Goal: Information Seeking & Learning: Compare options

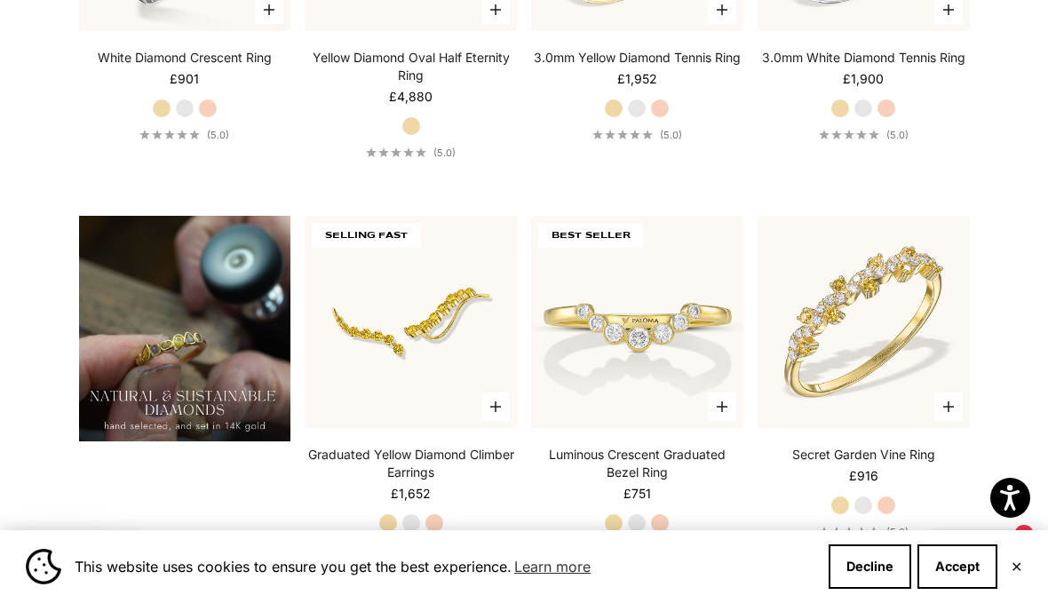
scroll to position [767, 0]
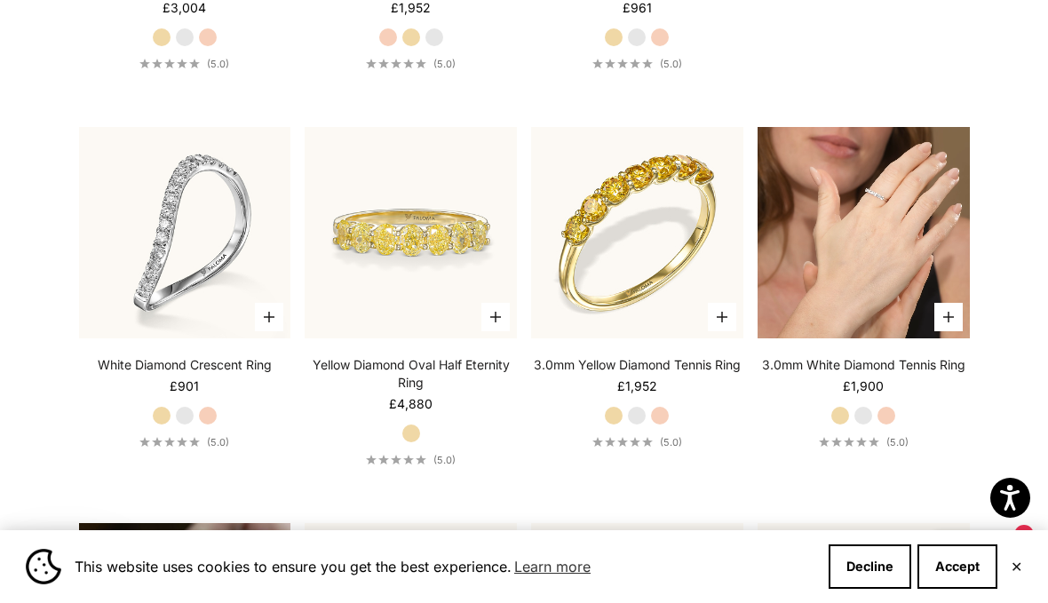
click at [869, 251] on video "#YellowGold\a#WhiteGold\a#RoseGold" at bounding box center [864, 233] width 212 height 212
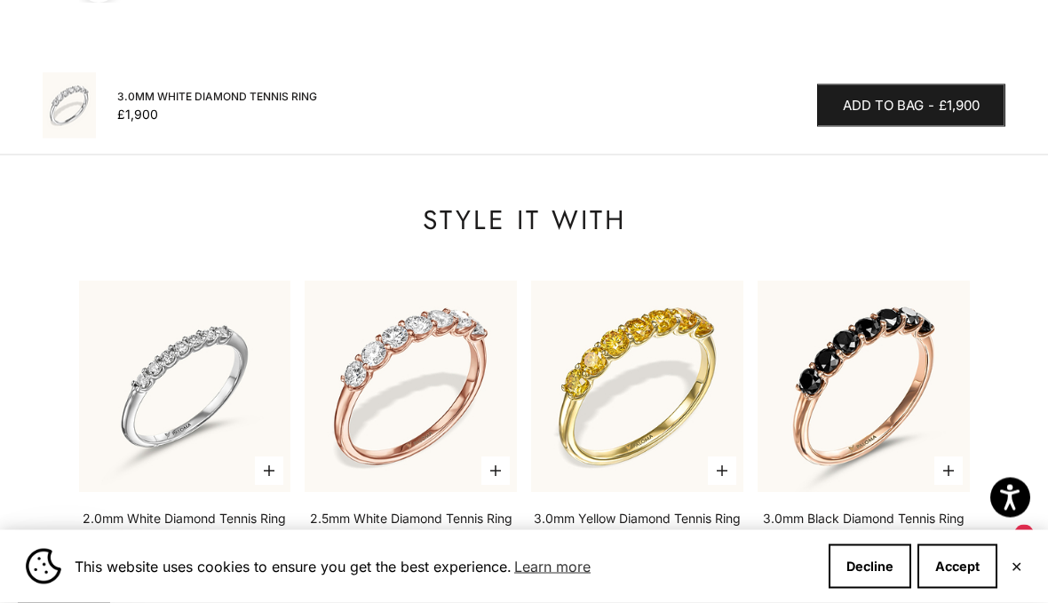
scroll to position [2275, 0]
click at [131, 375] on img at bounding box center [185, 387] width 212 height 212
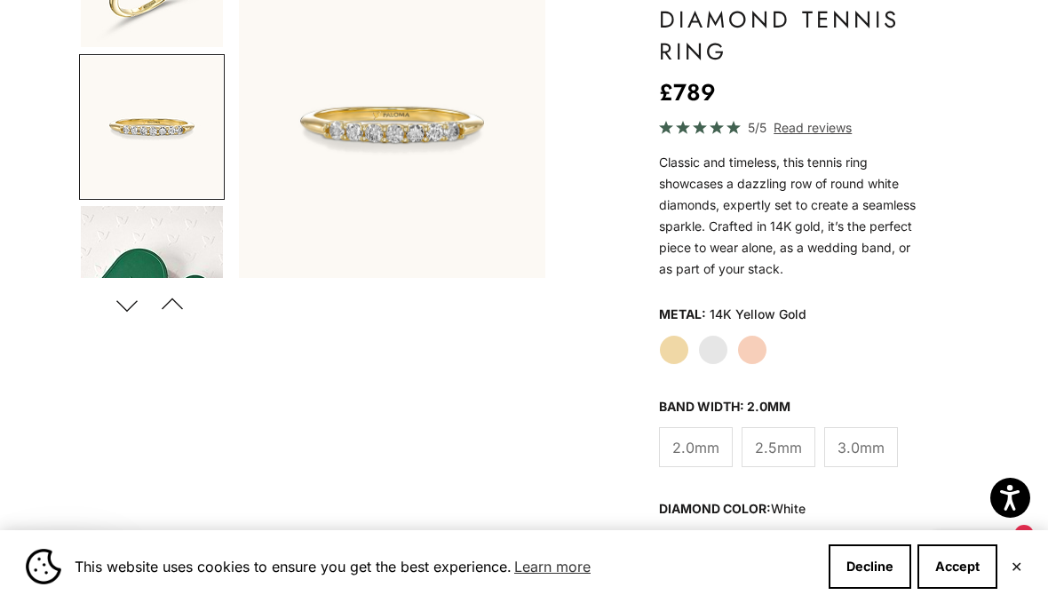
scroll to position [317, 0]
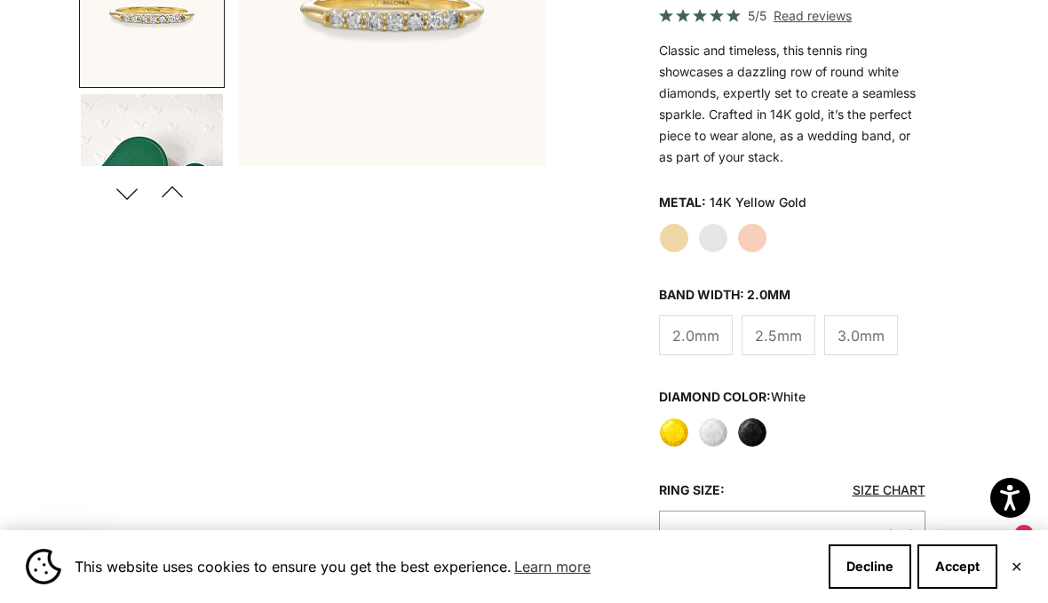
click at [673, 428] on label "Yellow" at bounding box center [674, 432] width 30 height 30
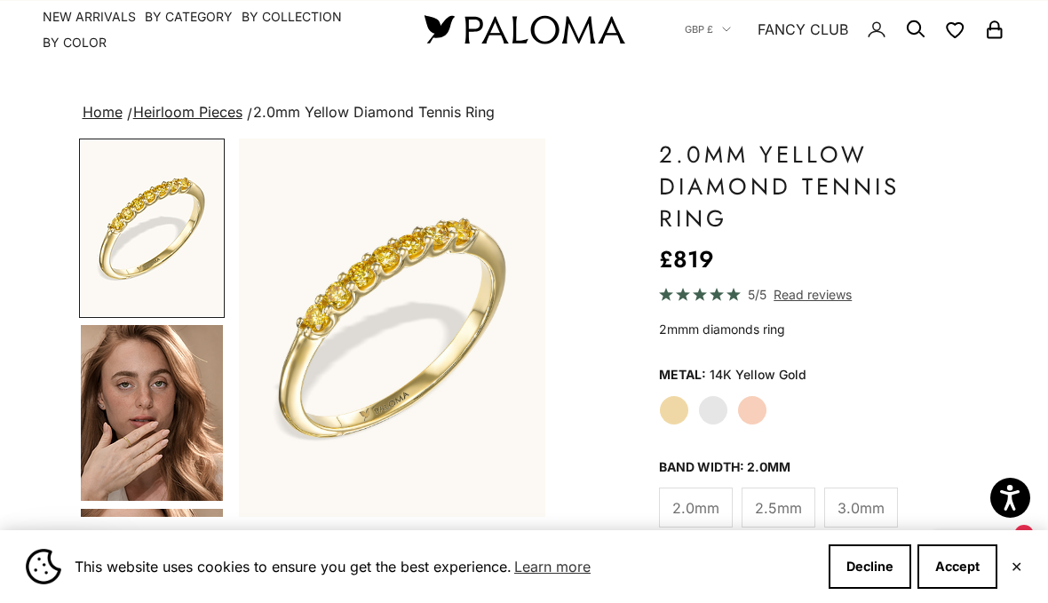
scroll to position [43, 0]
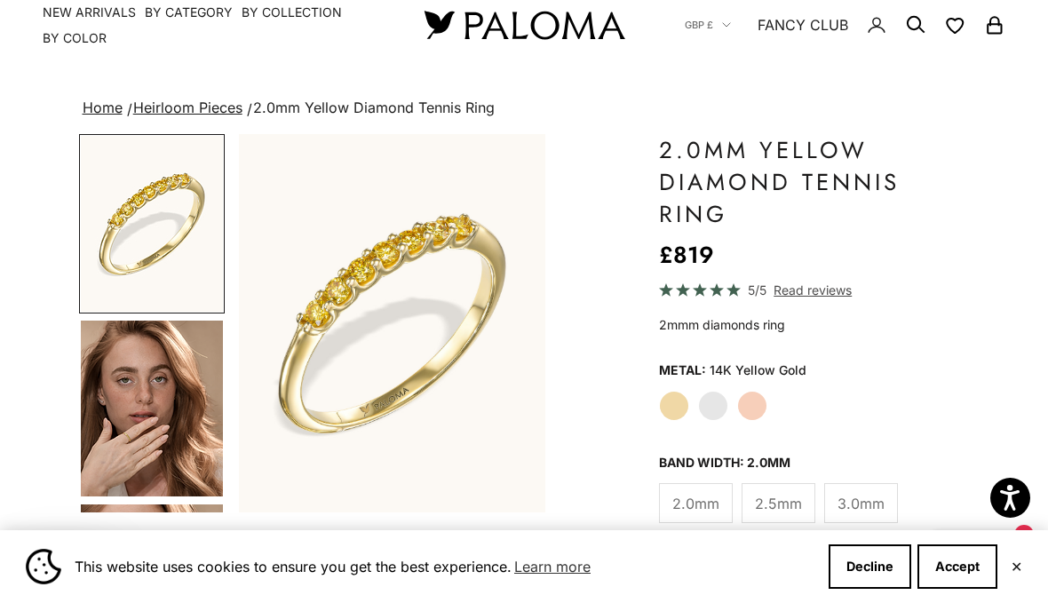
click at [718, 401] on label "White Gold" at bounding box center [713, 406] width 30 height 30
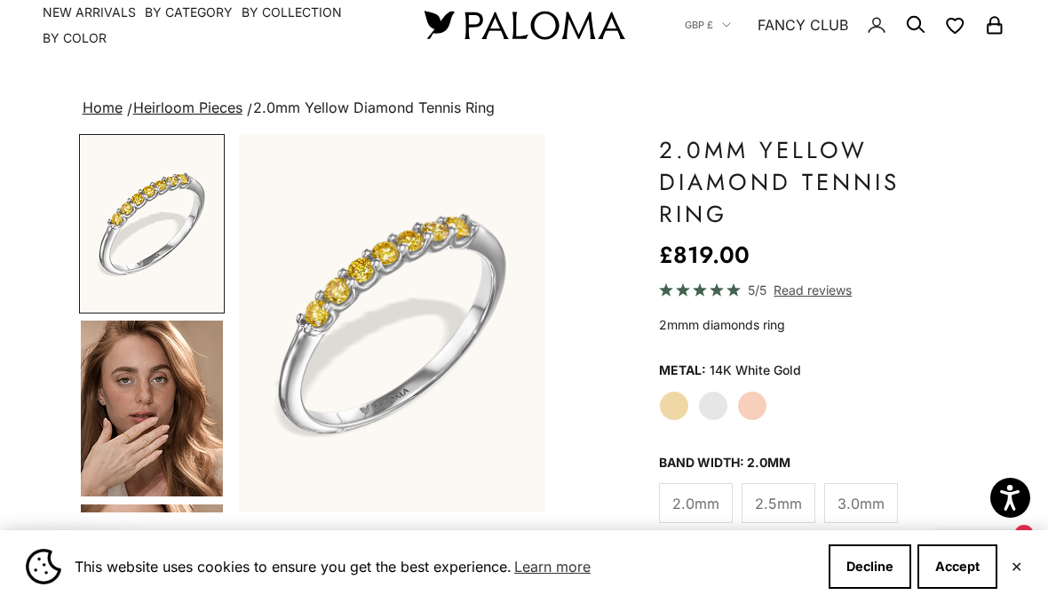
click at [758, 397] on label "Rose Gold" at bounding box center [752, 406] width 30 height 30
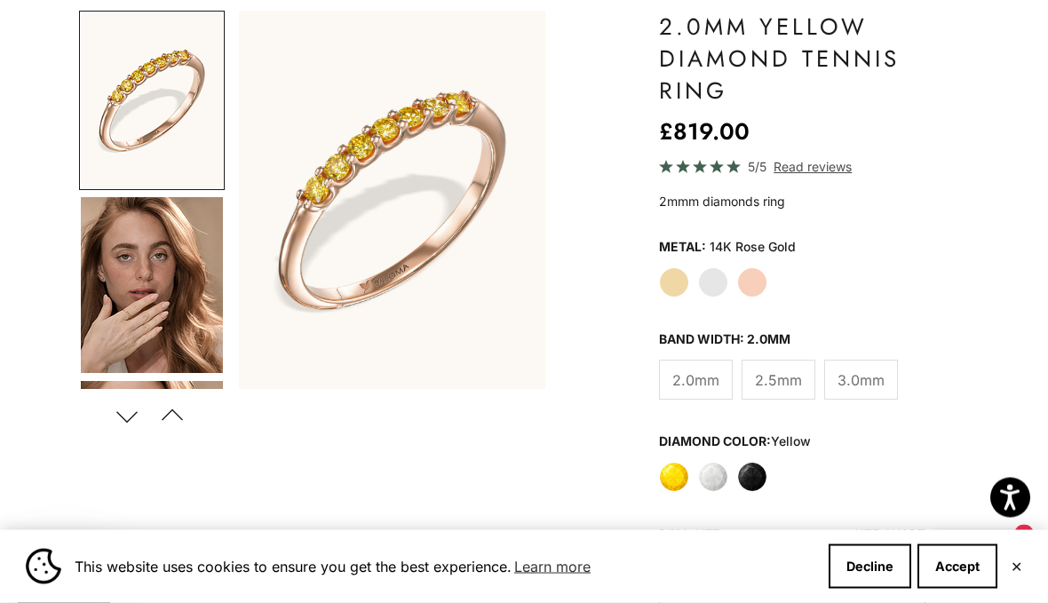
scroll to position [171, 0]
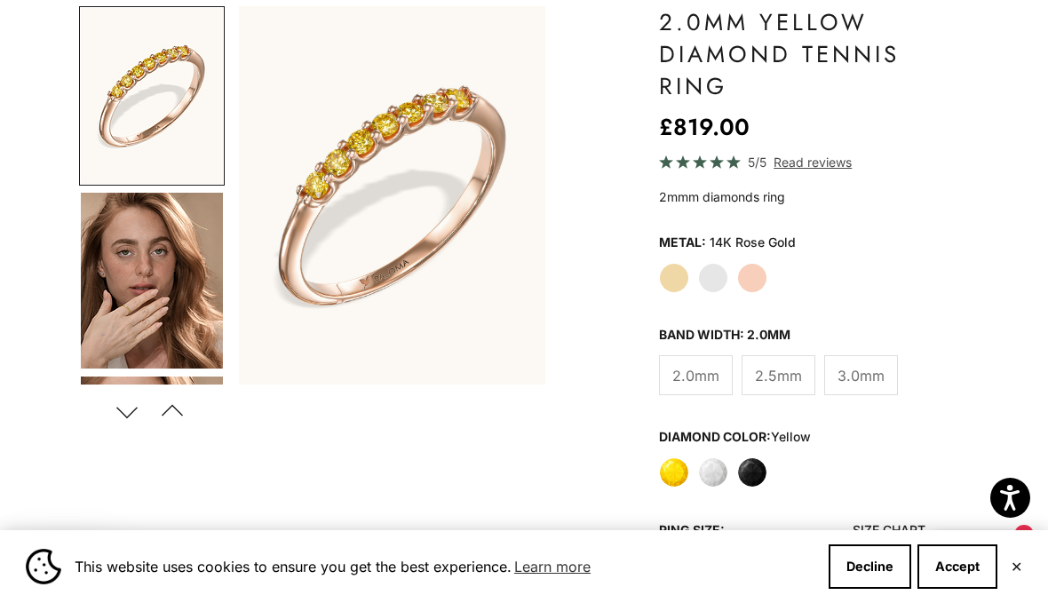
click at [722, 474] on label "White" at bounding box center [713, 472] width 30 height 30
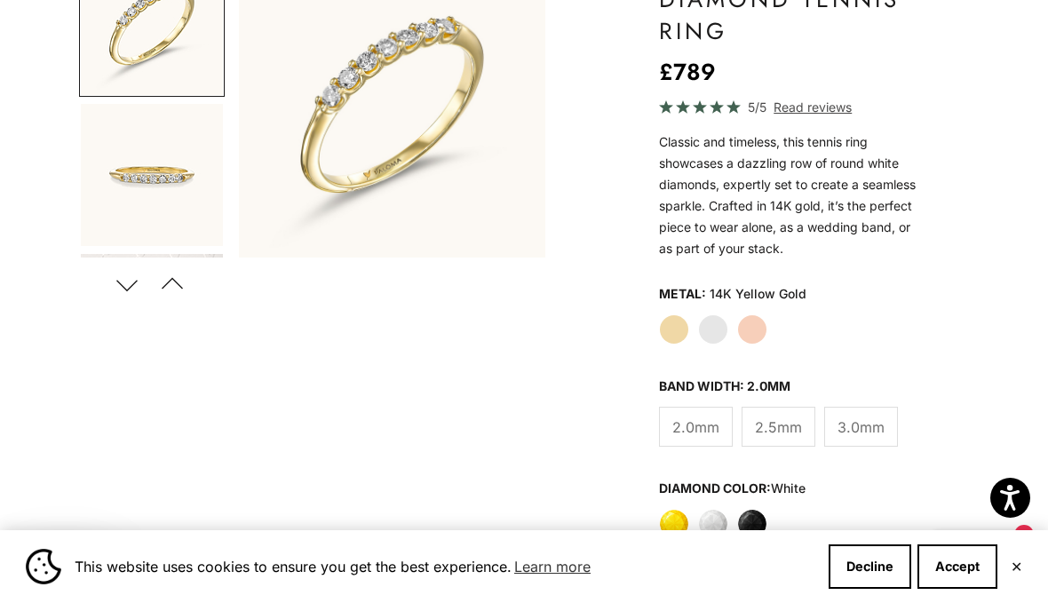
scroll to position [203, 0]
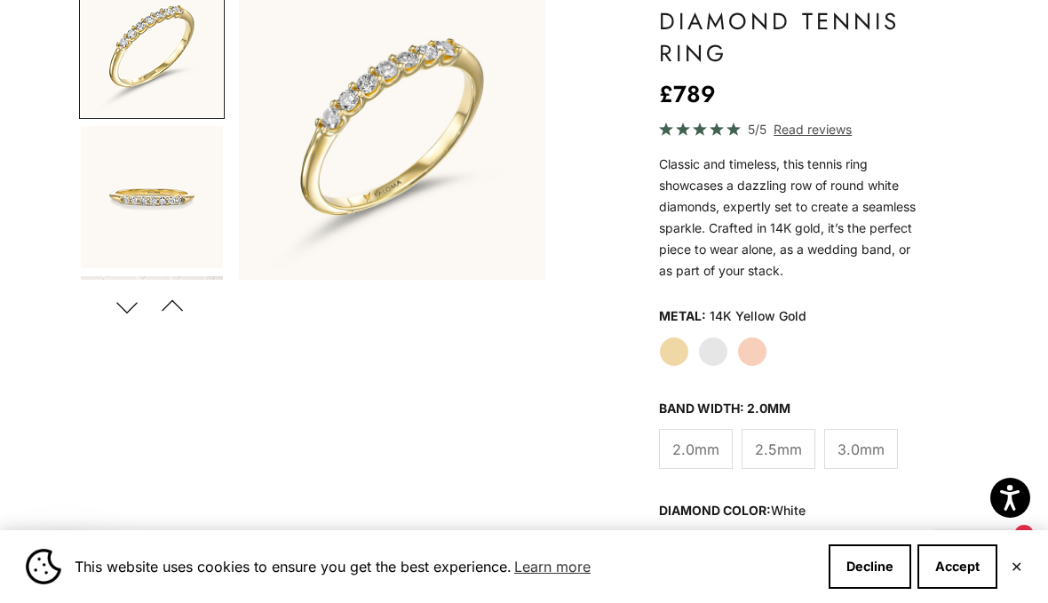
click at [660, 555] on div "Yellow White Black" at bounding box center [792, 546] width 266 height 30
click at [670, 538] on label "Yellow" at bounding box center [674, 546] width 30 height 30
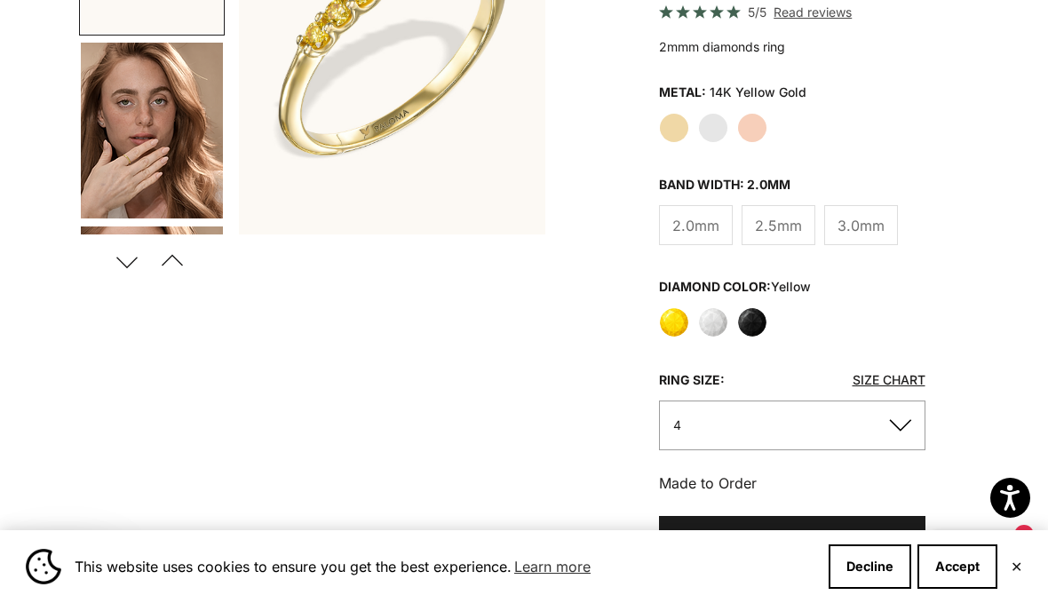
scroll to position [321, 0]
click at [761, 318] on label "Black" at bounding box center [752, 322] width 30 height 30
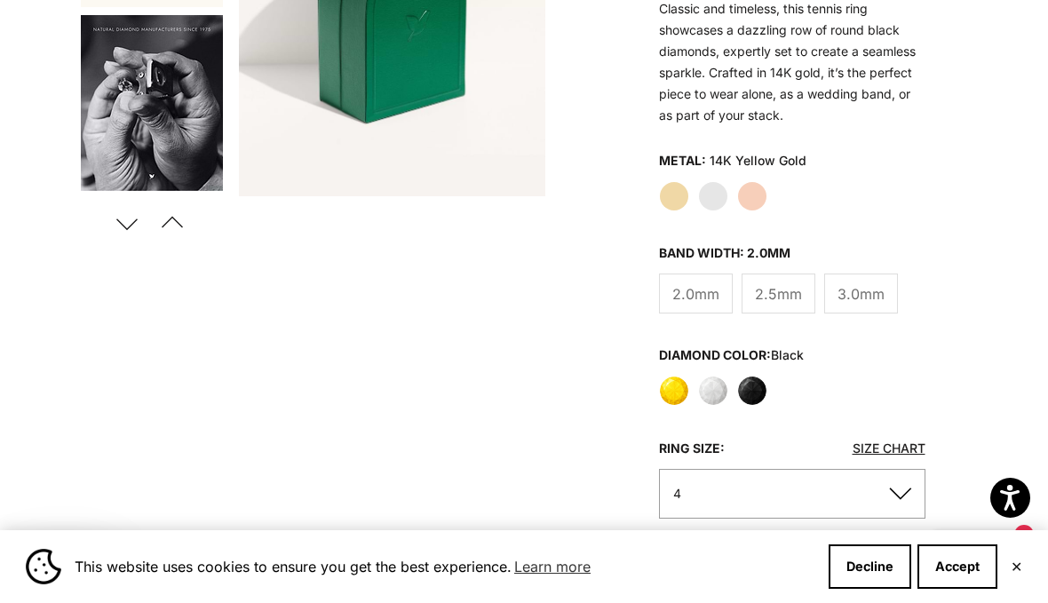
scroll to position [298, 0]
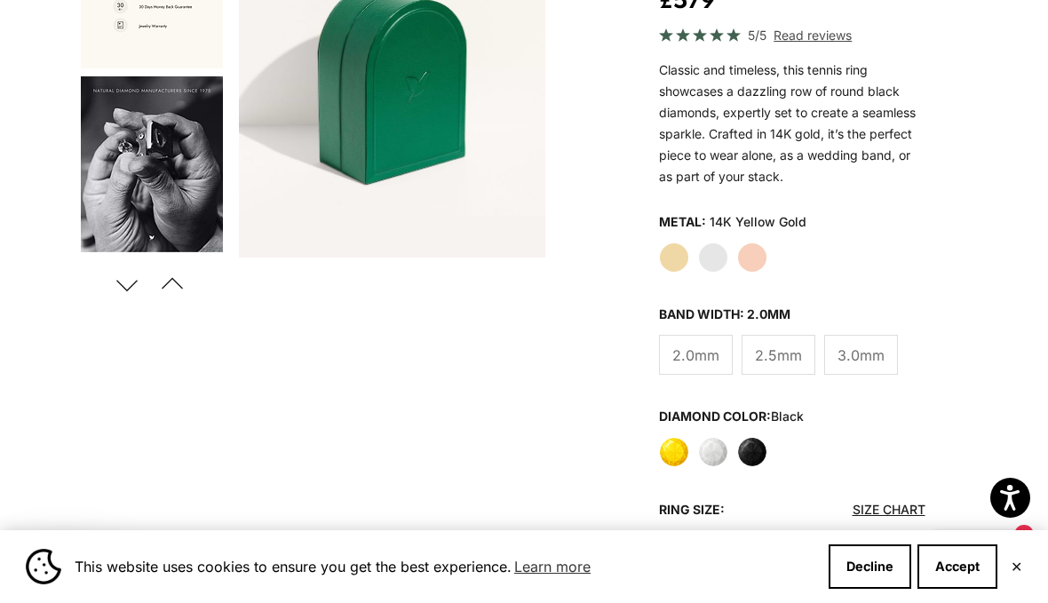
click at [850, 368] on label "3.0mm" at bounding box center [861, 355] width 74 height 40
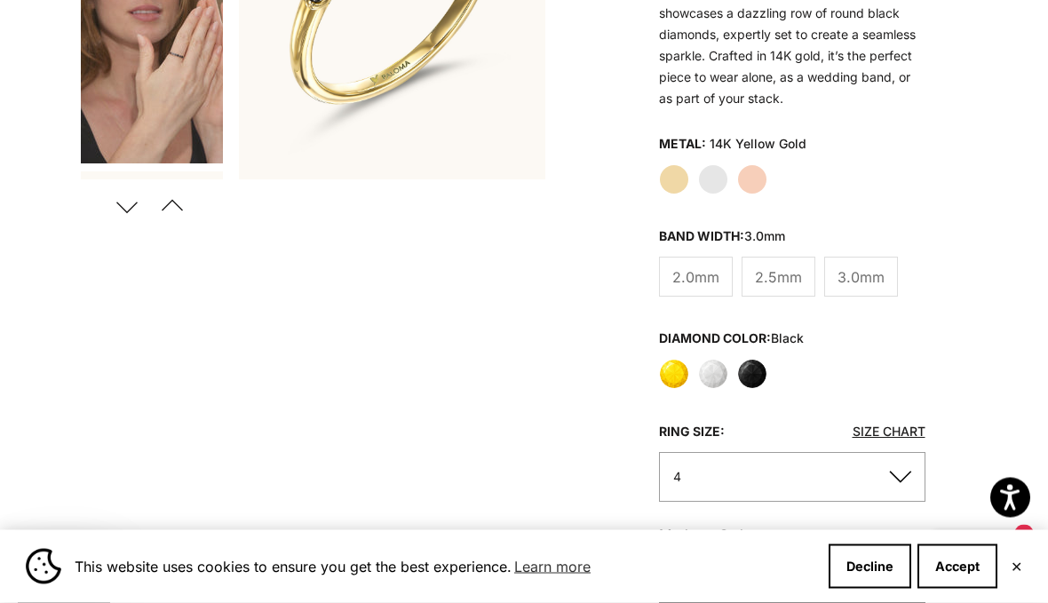
scroll to position [415, 0]
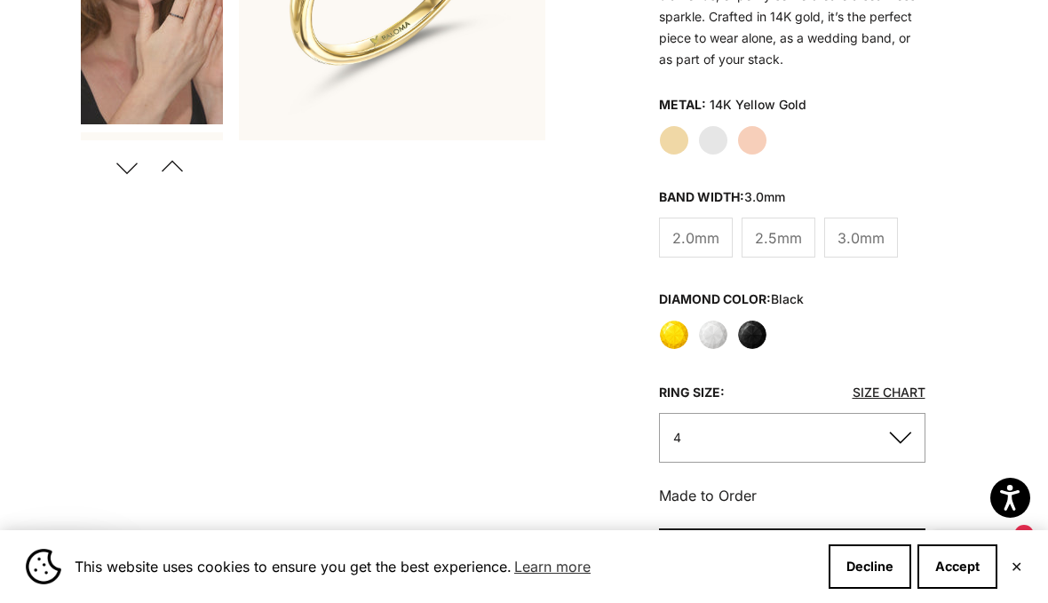
click at [711, 337] on label "White" at bounding box center [713, 335] width 30 height 30
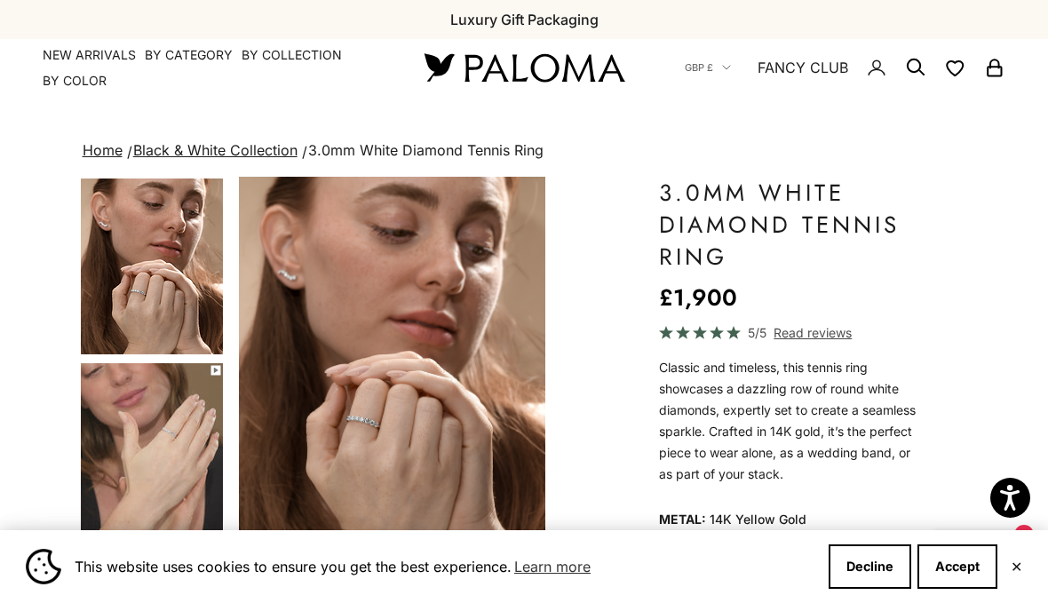
click at [369, 437] on img "Item 4 of 13" at bounding box center [392, 366] width 306 height 378
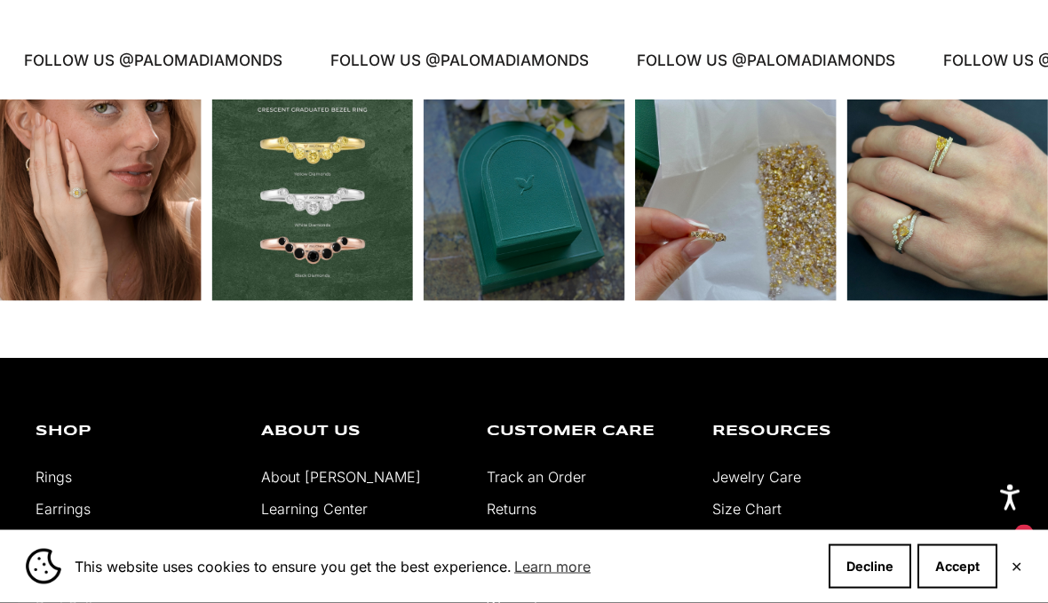
scroll to position [3500, 0]
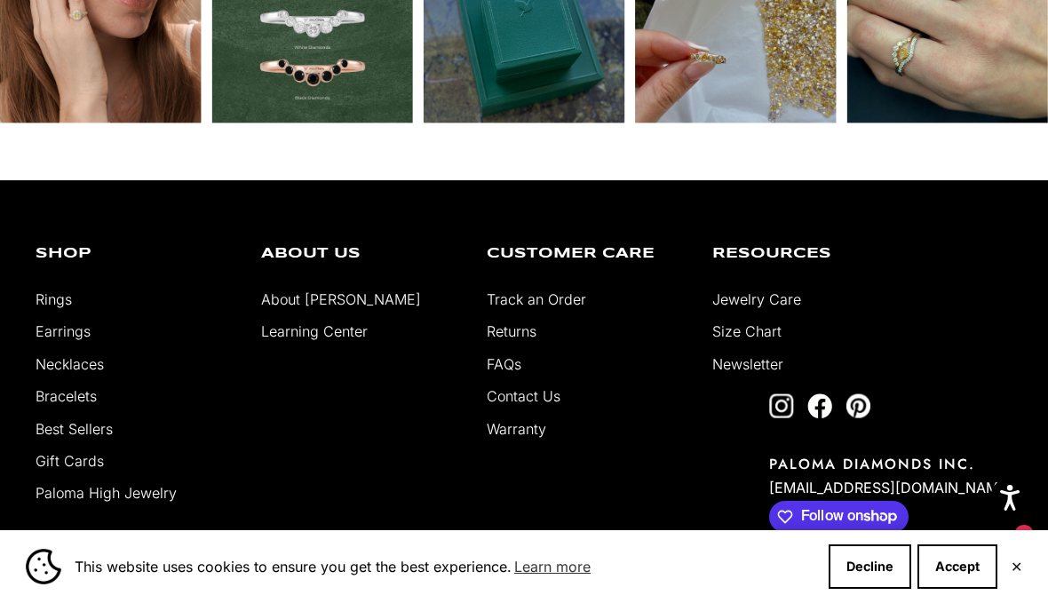
click at [74, 340] on link "Earrings" at bounding box center [63, 331] width 55 height 18
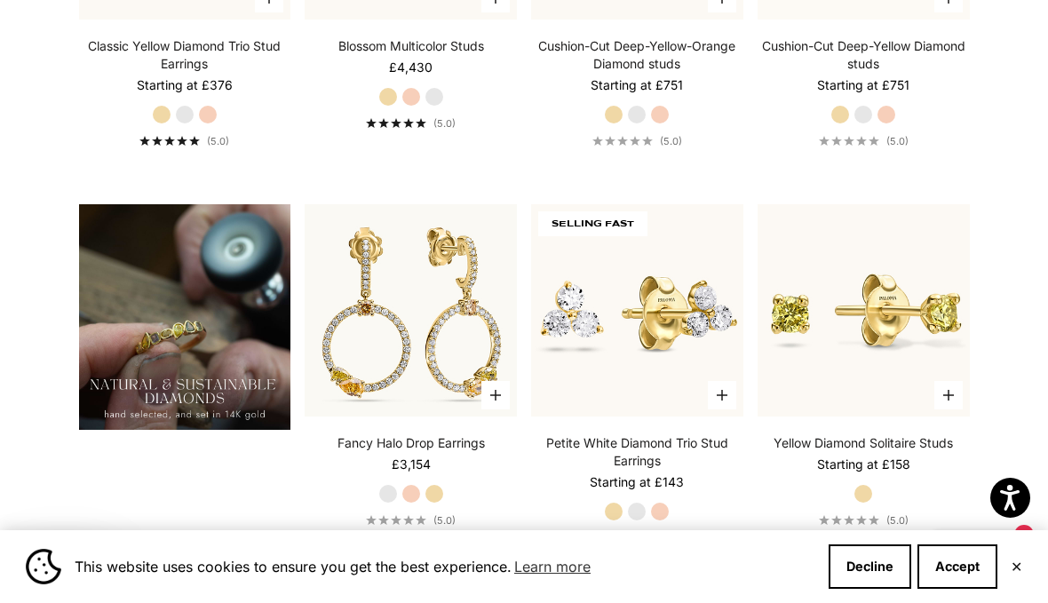
scroll to position [1202, 0]
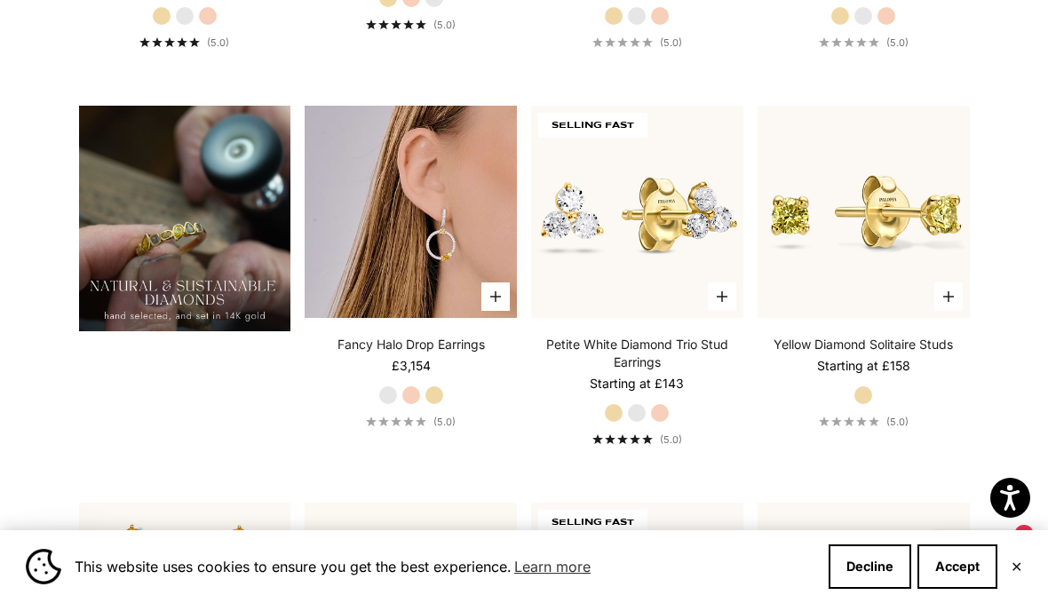
click at [424, 279] on img at bounding box center [411, 212] width 212 height 212
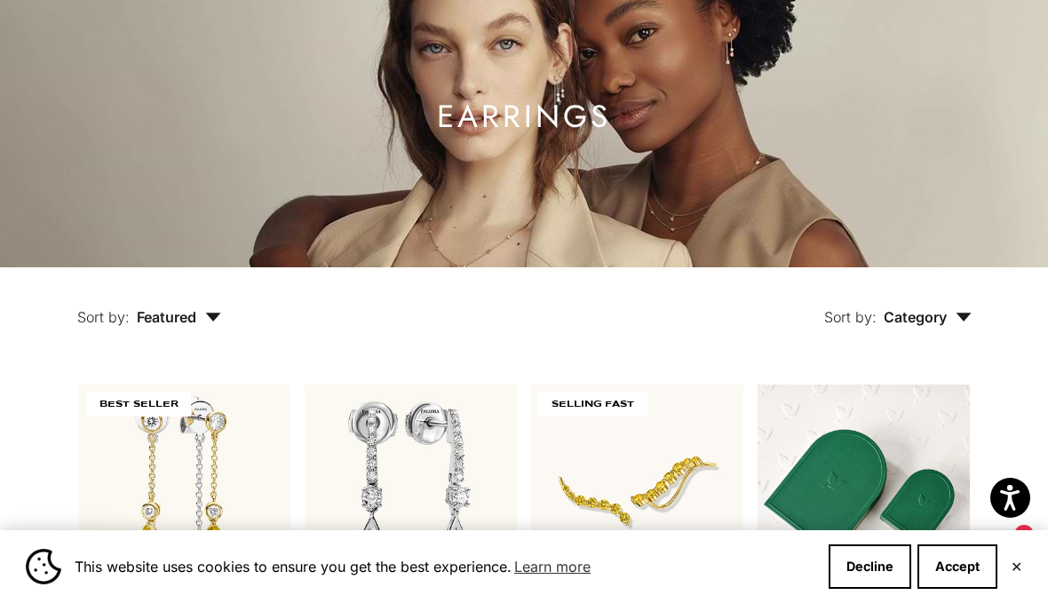
scroll to position [194, 0]
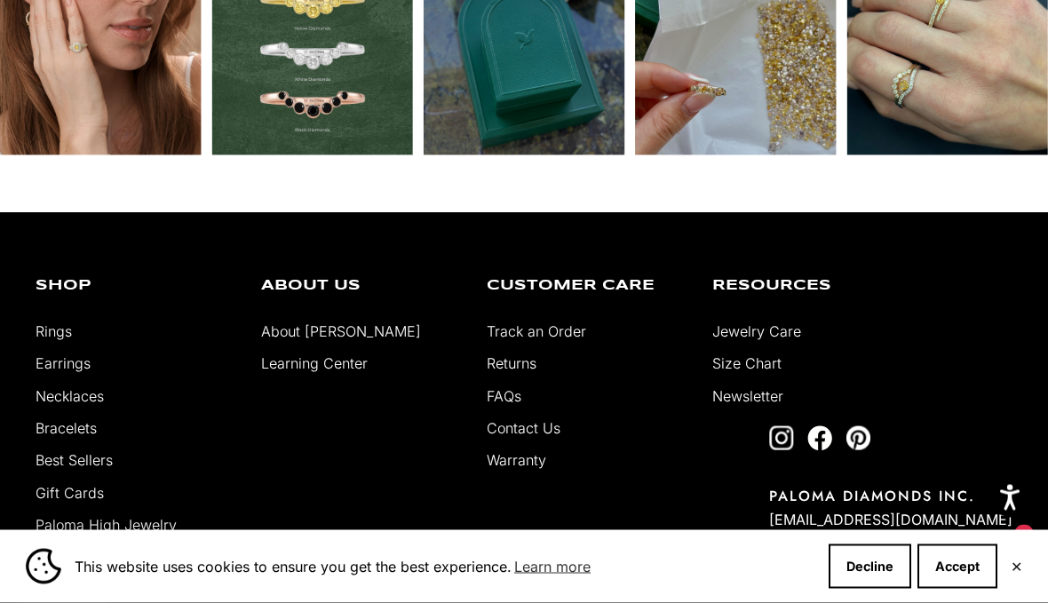
scroll to position [3853, 0]
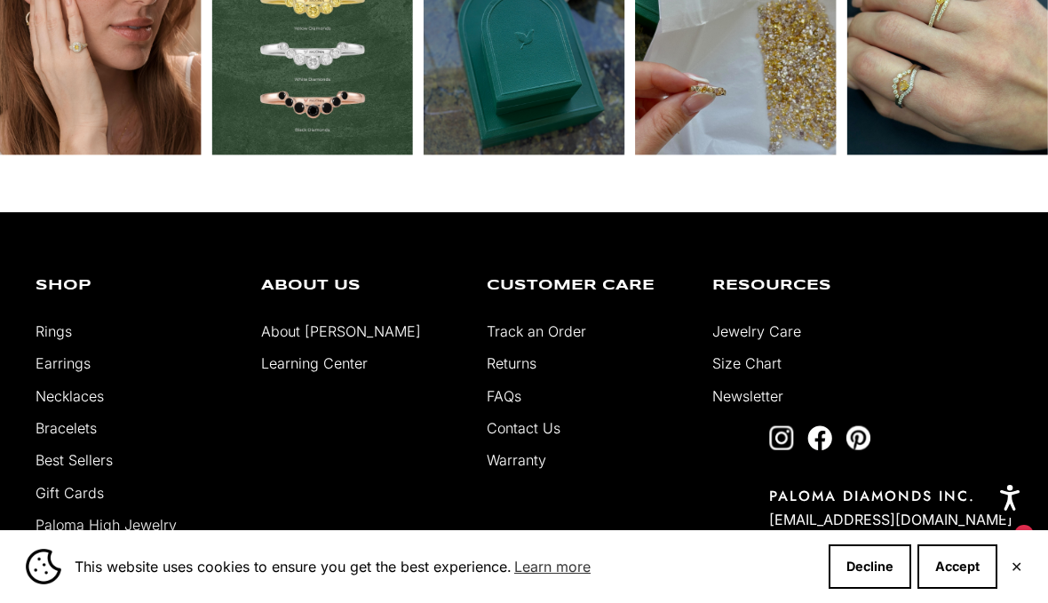
click at [57, 437] on link "Bracelets" at bounding box center [66, 428] width 61 height 18
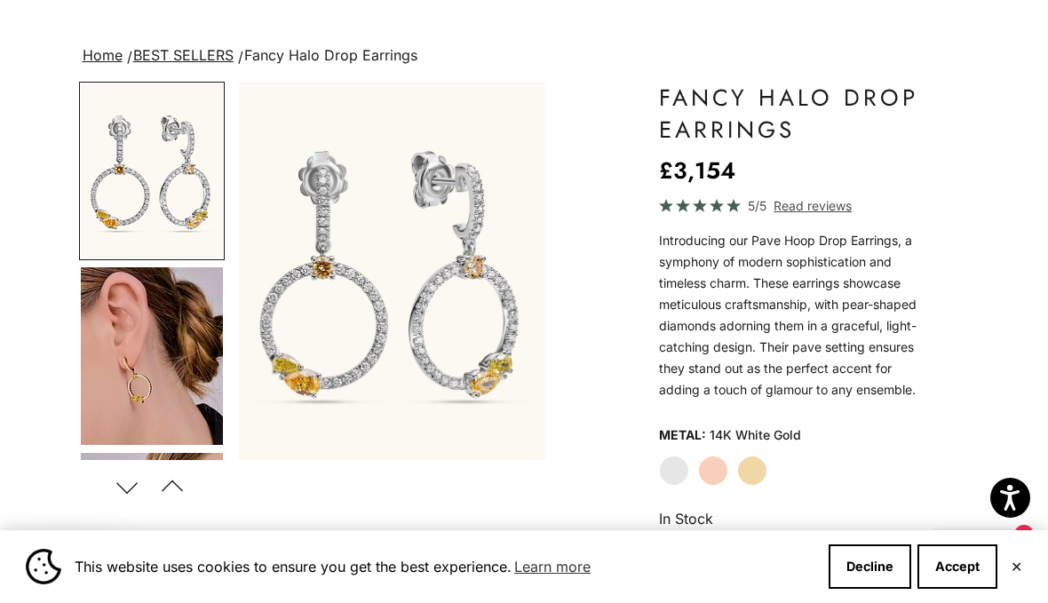
scroll to position [145, 0]
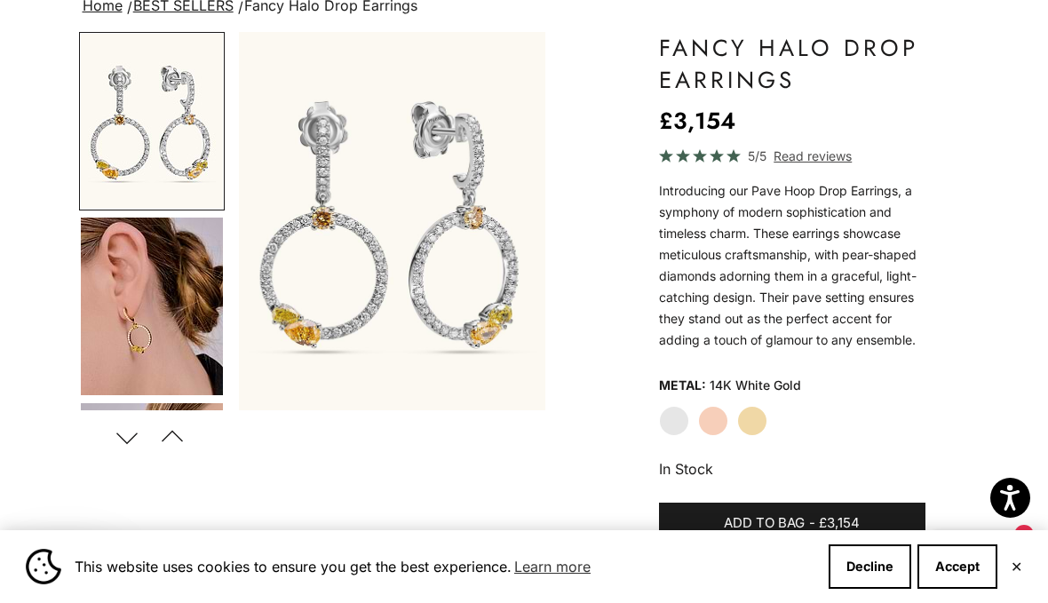
click at [709, 412] on label "Rose Gold" at bounding box center [713, 421] width 30 height 30
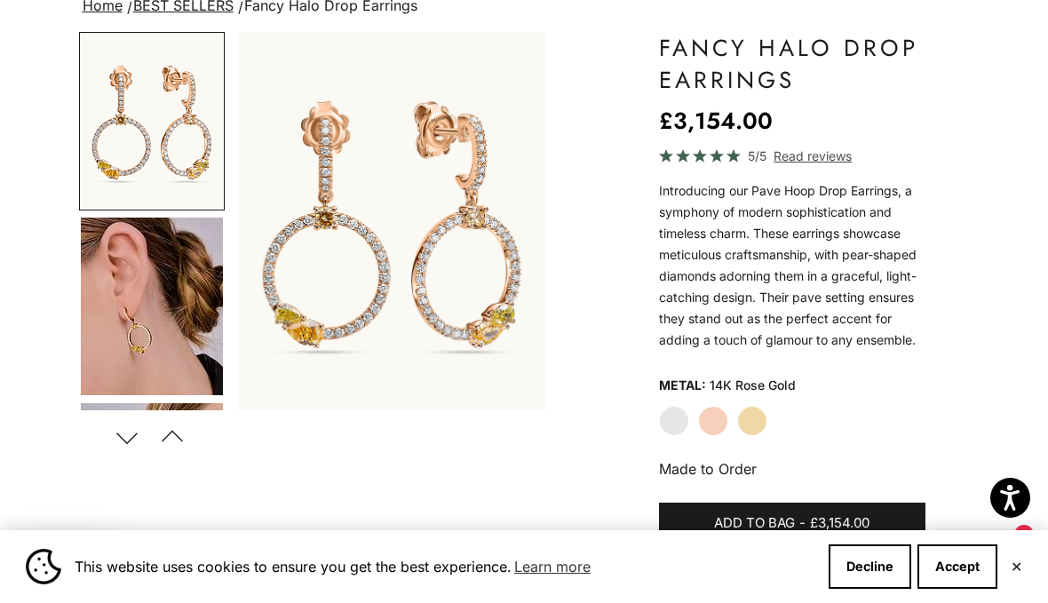
click at [743, 420] on label "Yellow Gold" at bounding box center [752, 421] width 30 height 30
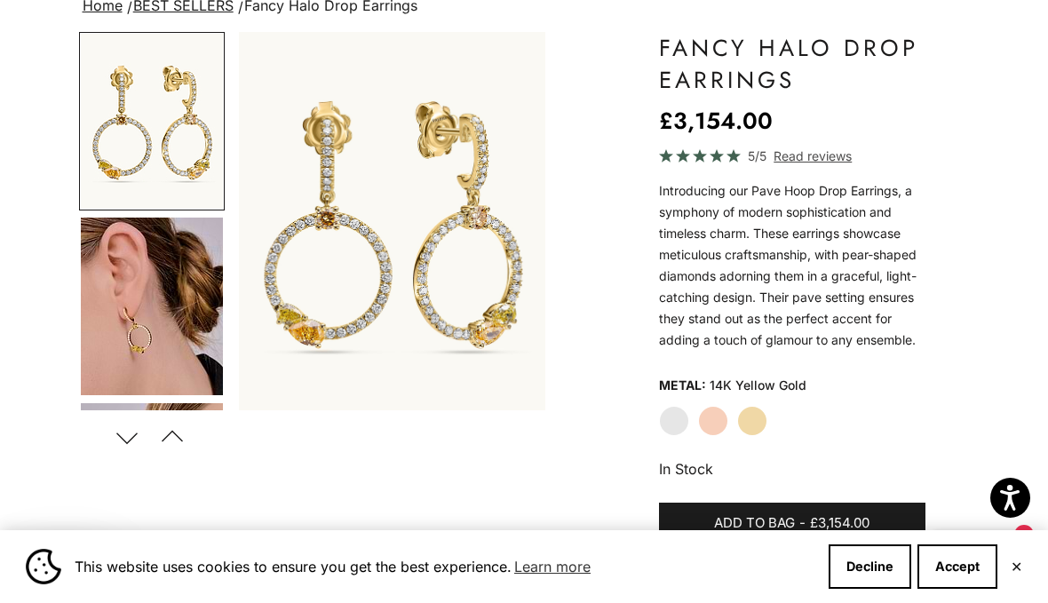
click at [668, 422] on label "White Gold" at bounding box center [674, 421] width 30 height 30
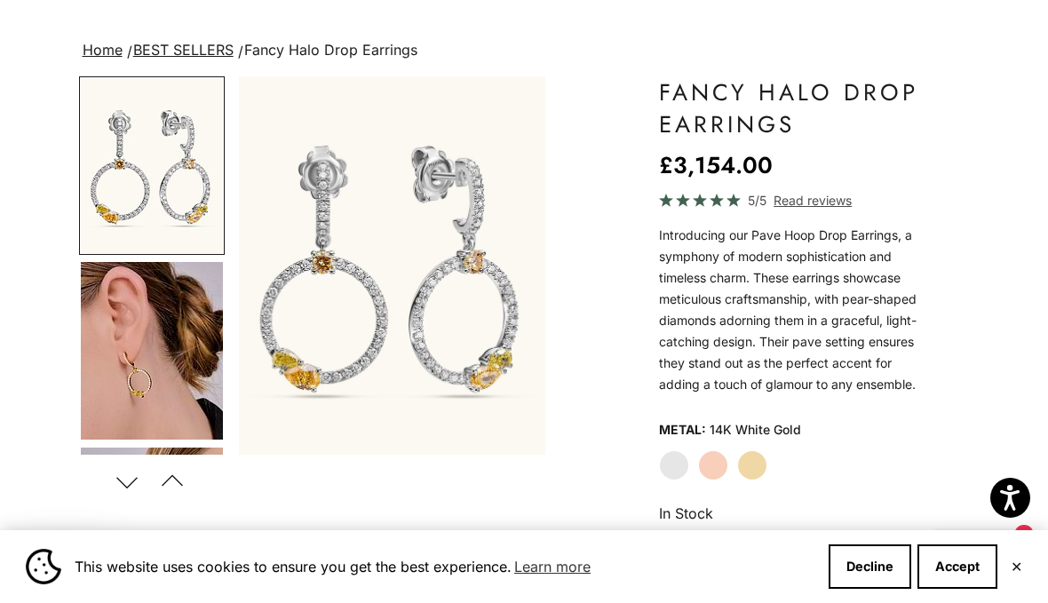
scroll to position [101, 0]
click at [157, 372] on img "Go to item 4" at bounding box center [152, 350] width 142 height 178
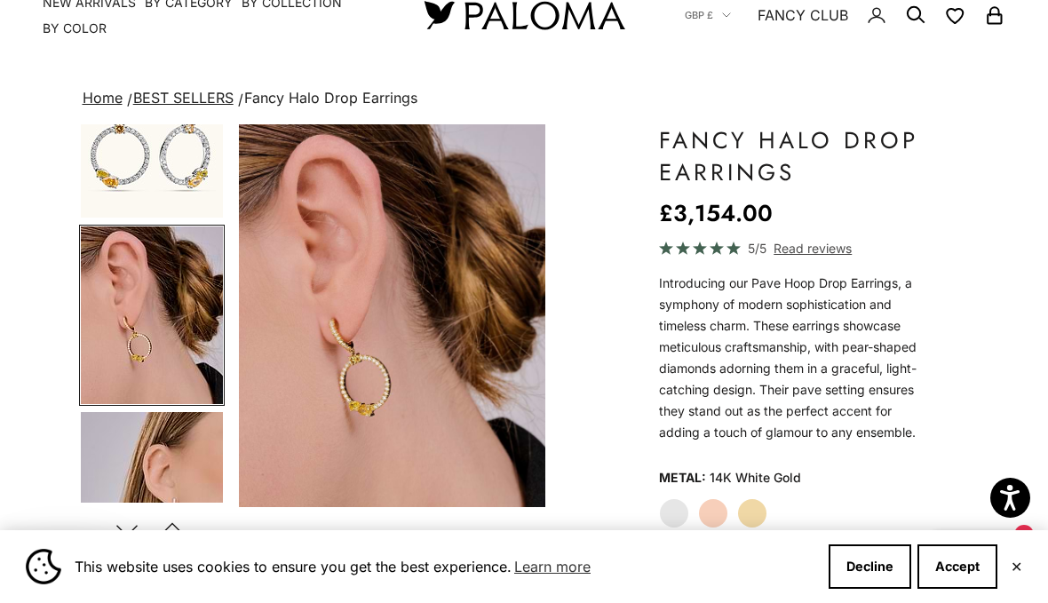
scroll to position [0, 0]
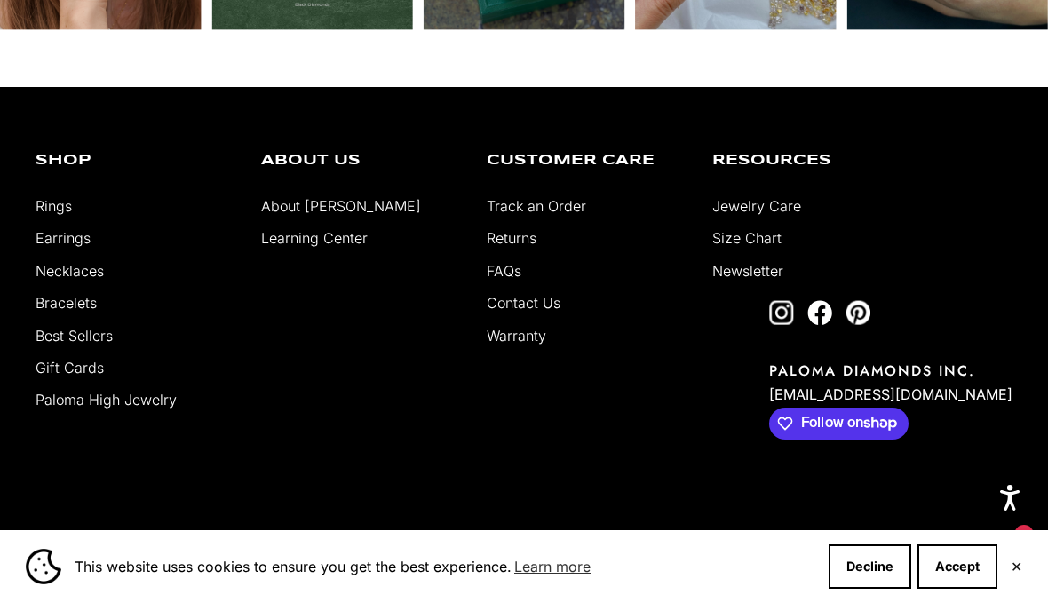
scroll to position [1963, 0]
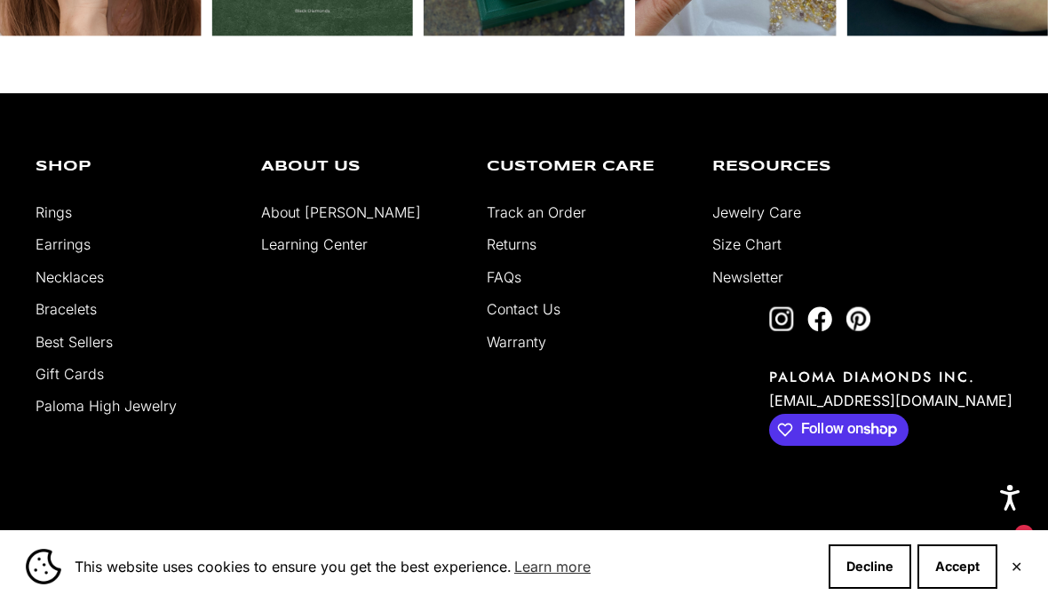
click at [53, 221] on link "Rings" at bounding box center [54, 212] width 36 height 18
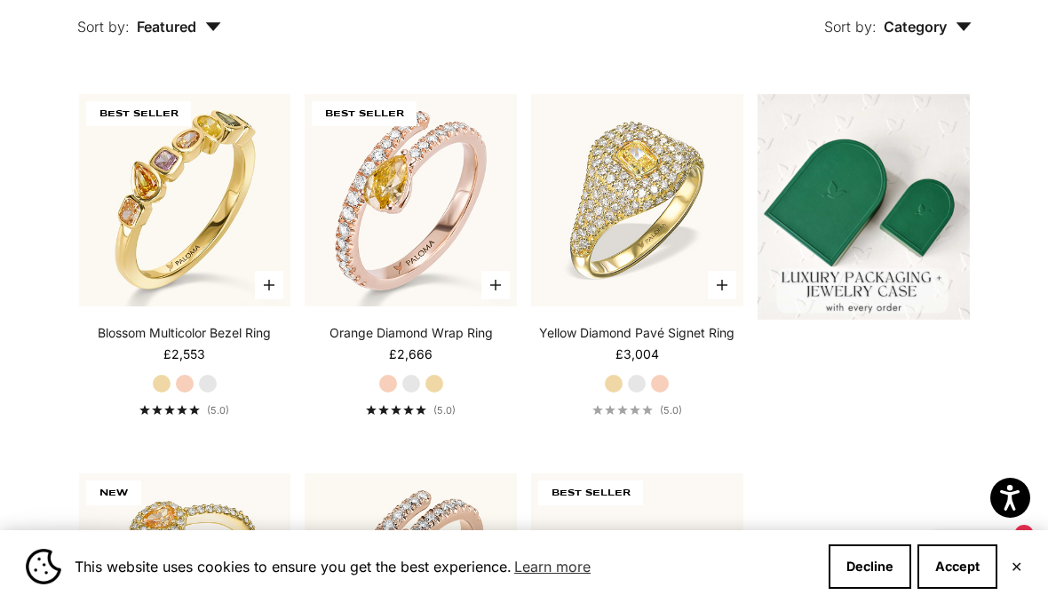
scroll to position [441, 0]
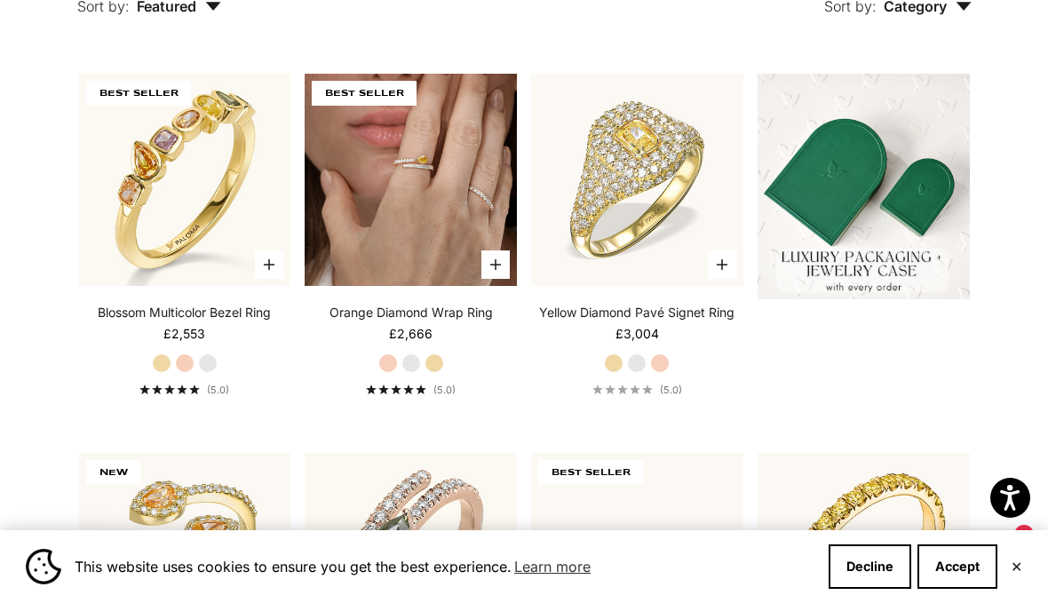
click at [448, 220] on img at bounding box center [411, 180] width 212 height 212
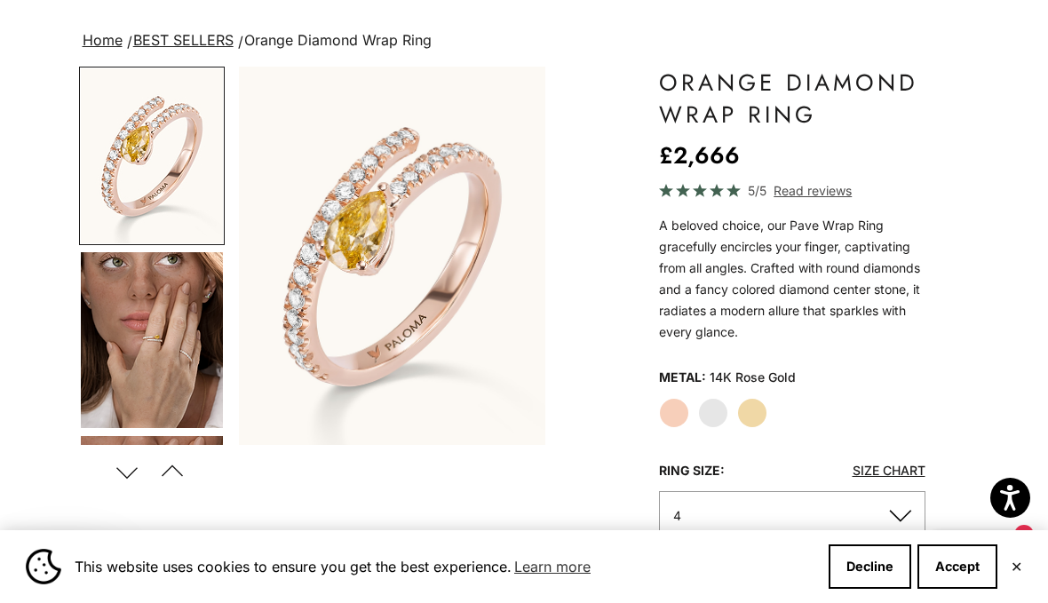
scroll to position [107, 0]
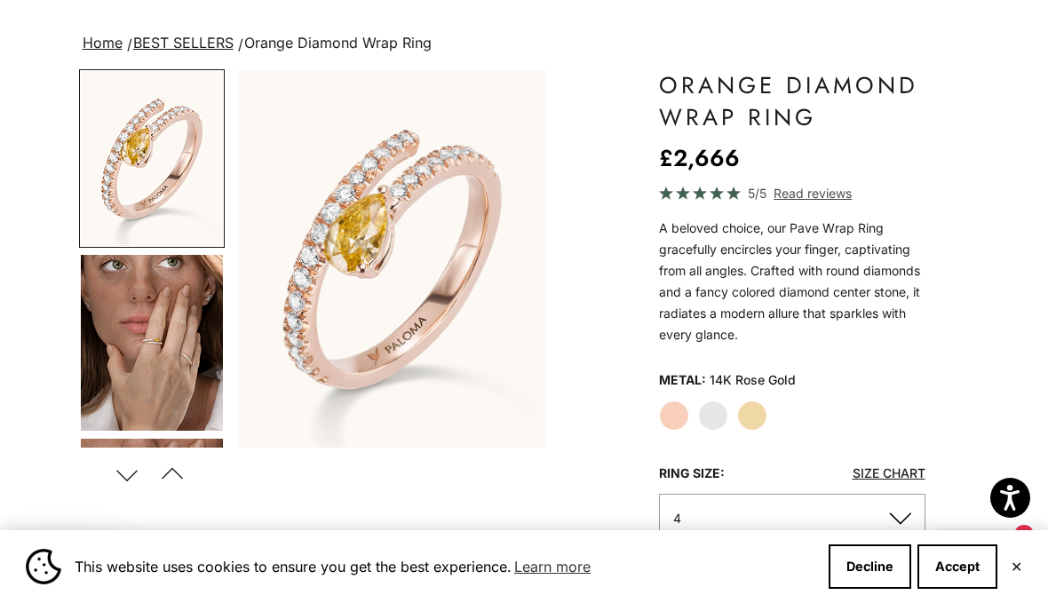
click at [714, 422] on label "White Gold" at bounding box center [713, 416] width 30 height 30
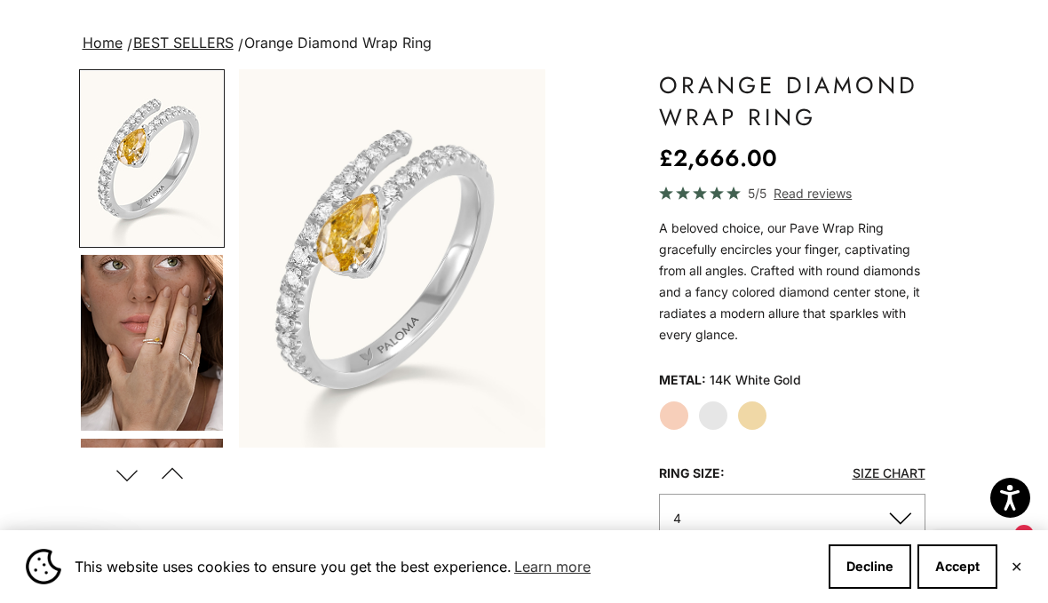
click at [705, 420] on label "White Gold" at bounding box center [713, 416] width 30 height 30
click at [152, 353] on img "Go to item 4" at bounding box center [152, 343] width 142 height 176
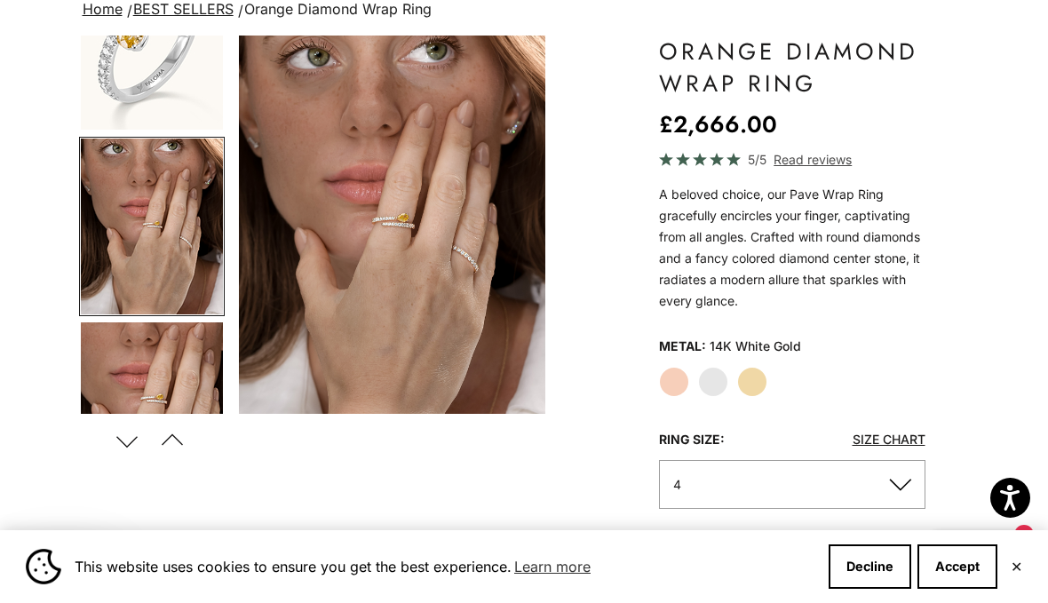
scroll to position [129, 0]
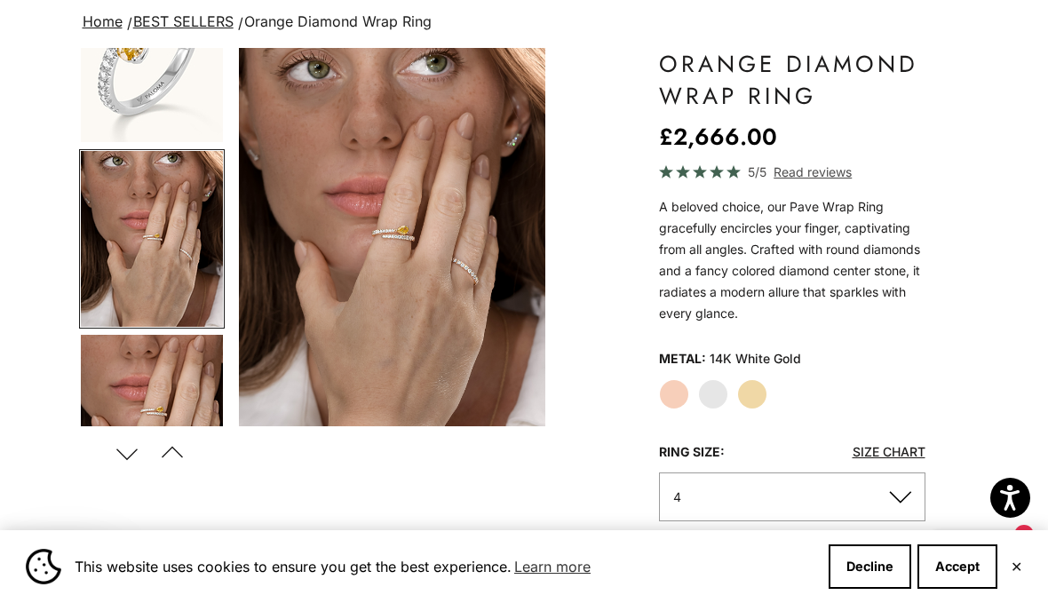
click at [758, 383] on label "Yellow Gold" at bounding box center [752, 394] width 30 height 30
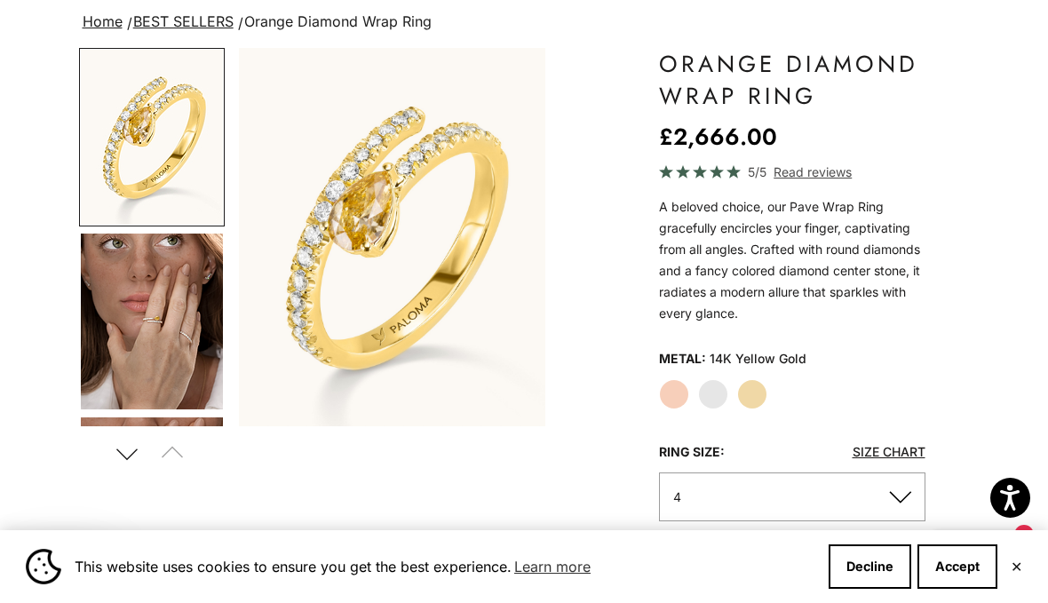
click at [718, 393] on label "White Gold" at bounding box center [713, 394] width 30 height 30
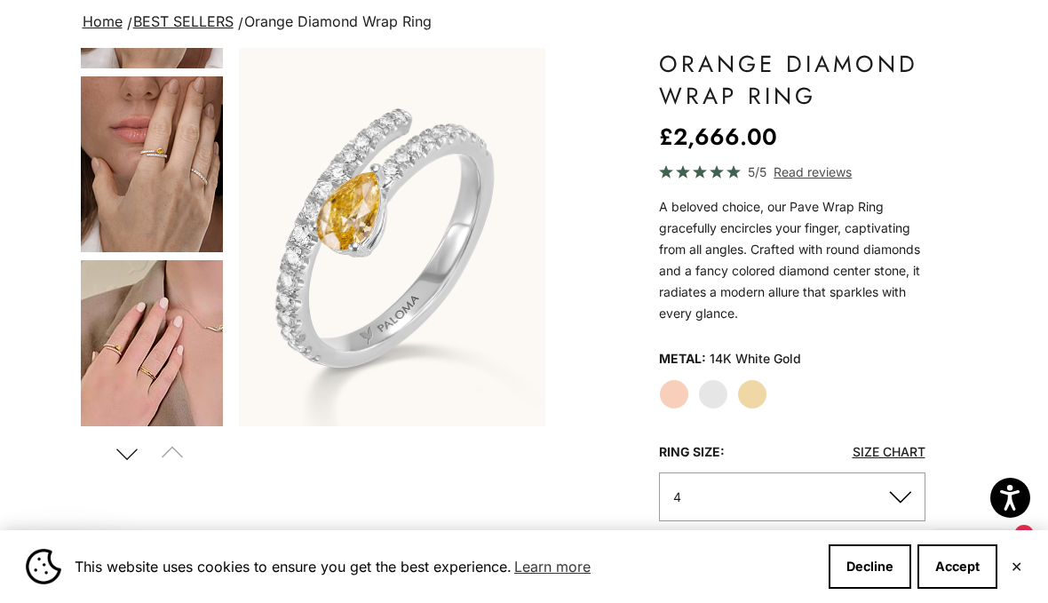
scroll to position [341, 0]
click at [158, 194] on img "Go to item 5" at bounding box center [152, 164] width 142 height 176
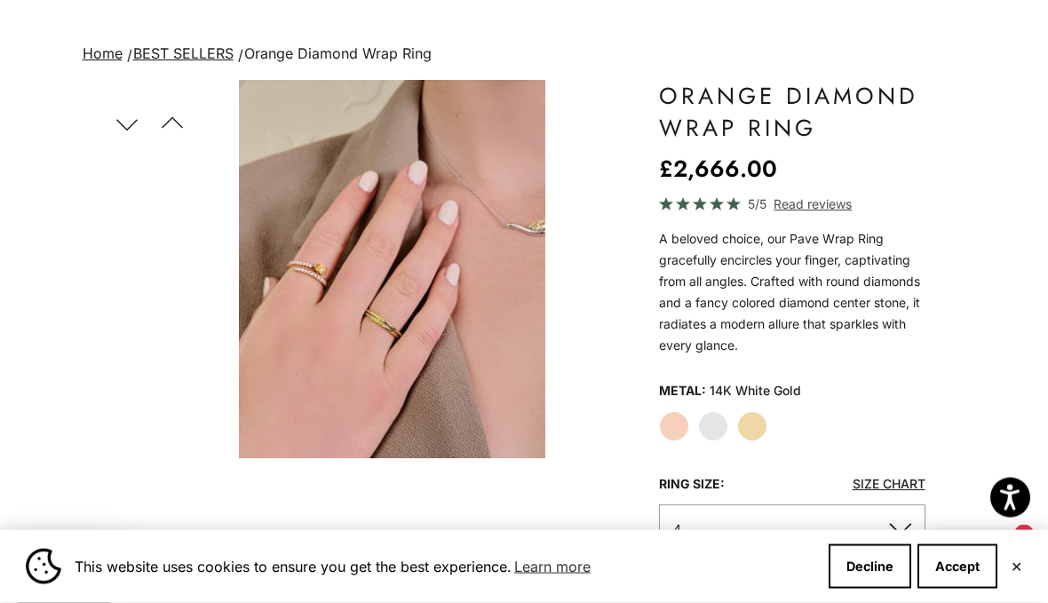
scroll to position [0, 0]
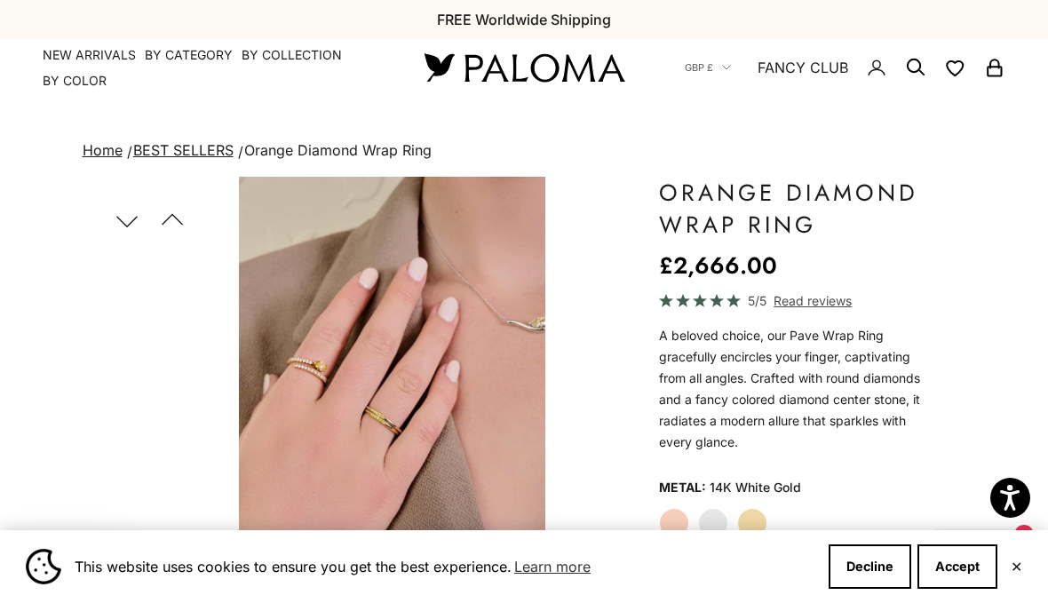
click at [810, 60] on link "FANCY CLUB" at bounding box center [803, 67] width 91 height 23
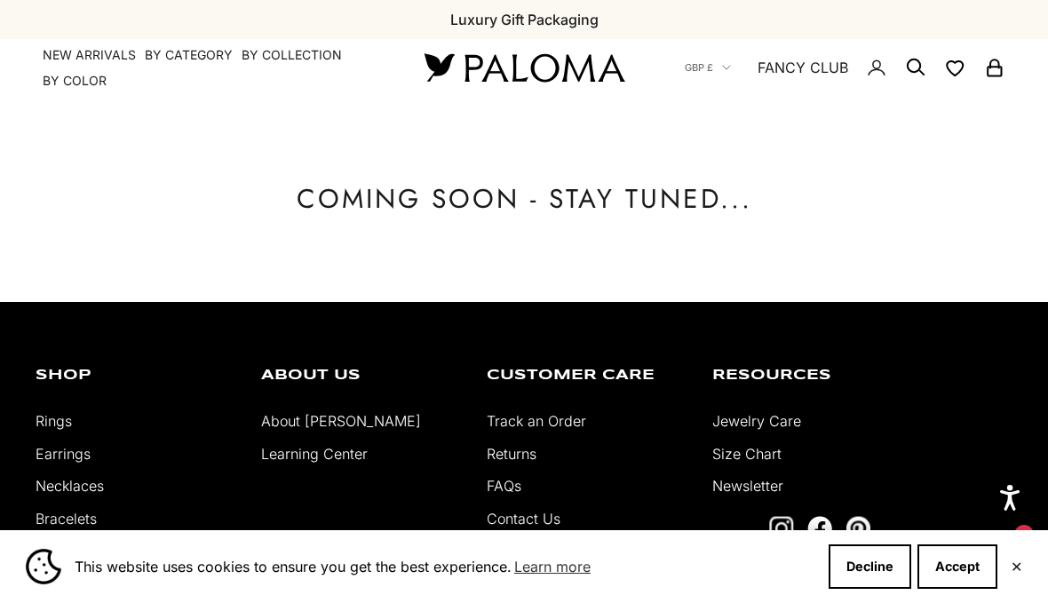
click at [920, 66] on circle "Secondary navigation" at bounding box center [914, 66] width 18 height 18
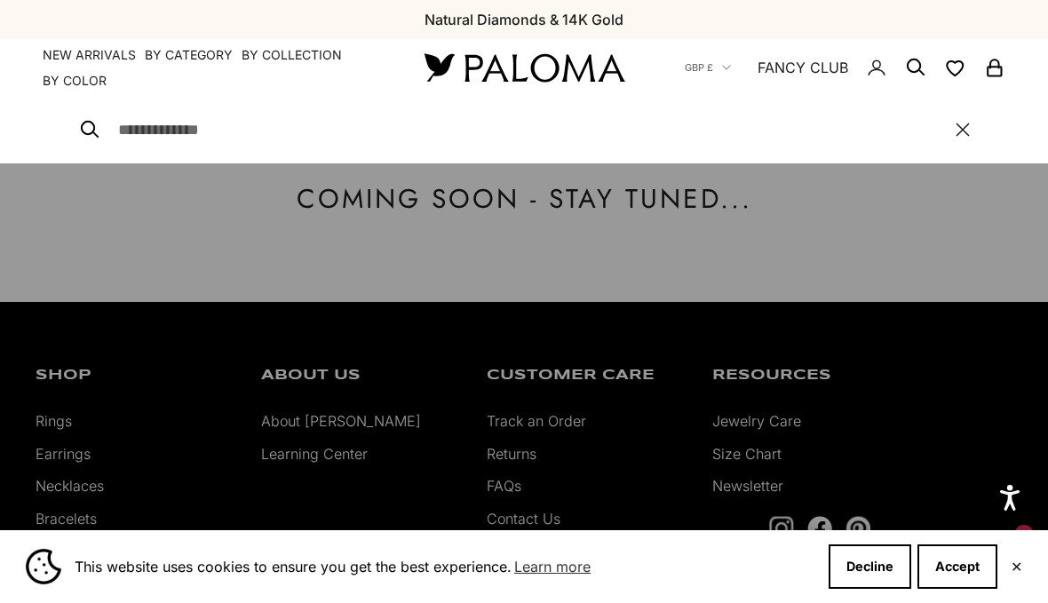
click at [225, 127] on input "Search" at bounding box center [528, 129] width 820 height 25
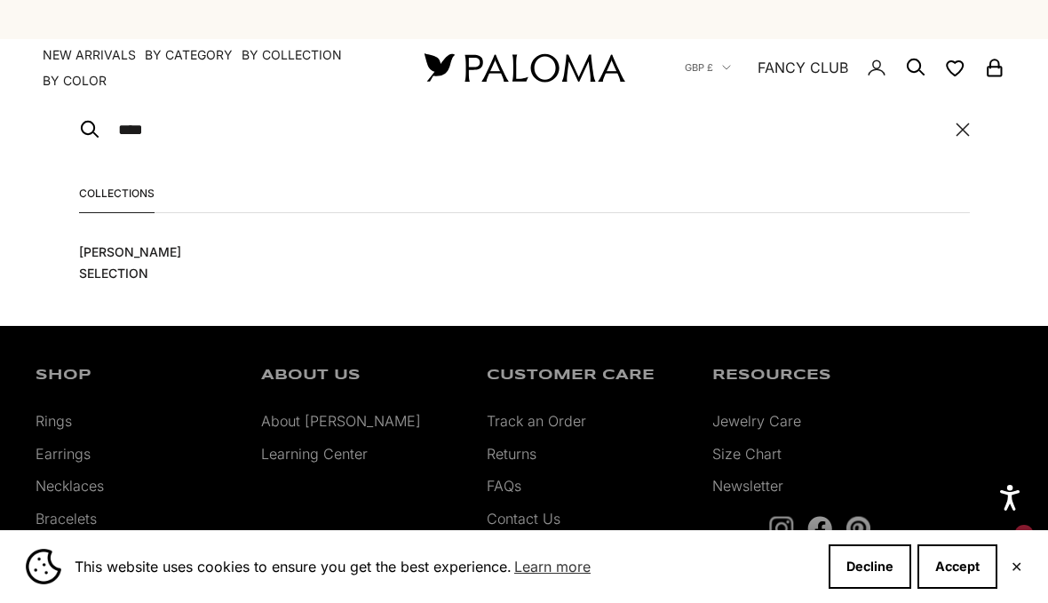
type input "****"
click at [157, 261] on span "[PERSON_NAME] Selection" at bounding box center [151, 263] width 144 height 43
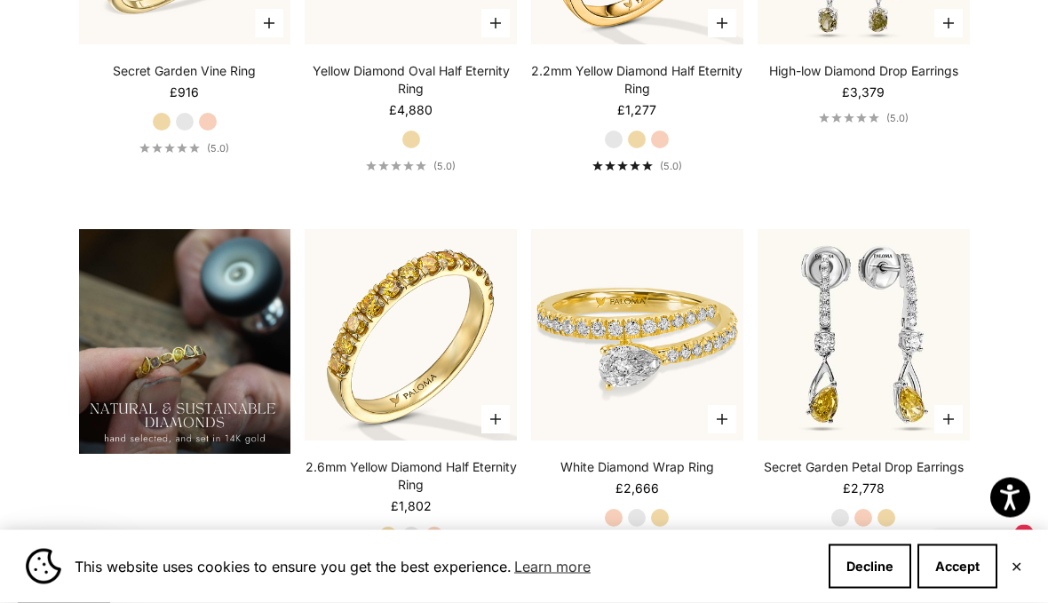
scroll to position [909, 0]
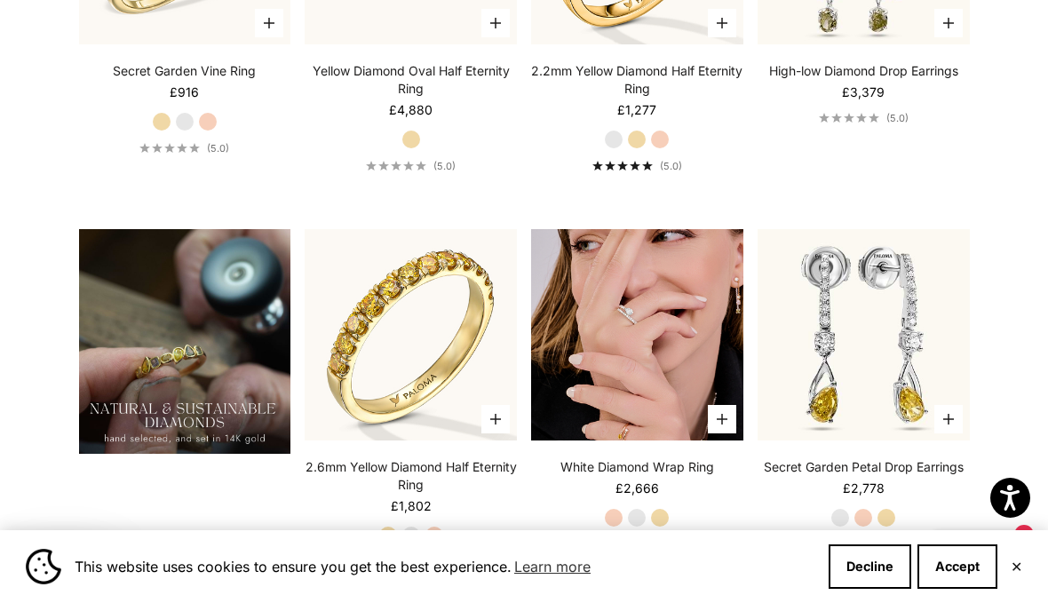
click at [601, 333] on img at bounding box center [637, 335] width 212 height 212
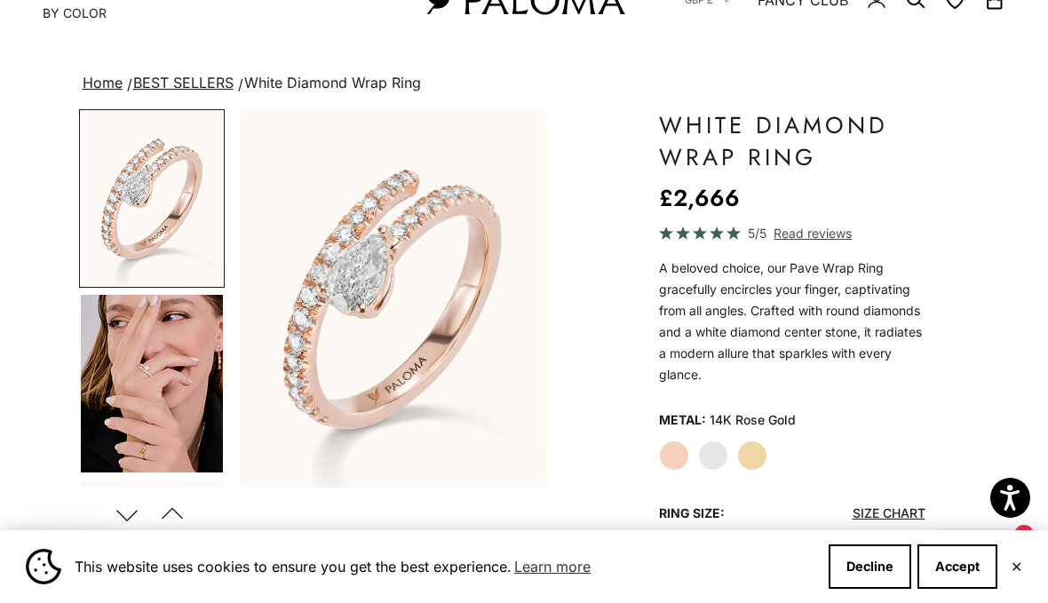
scroll to position [67, 0]
click at [714, 458] on label "White Gold" at bounding box center [713, 456] width 30 height 30
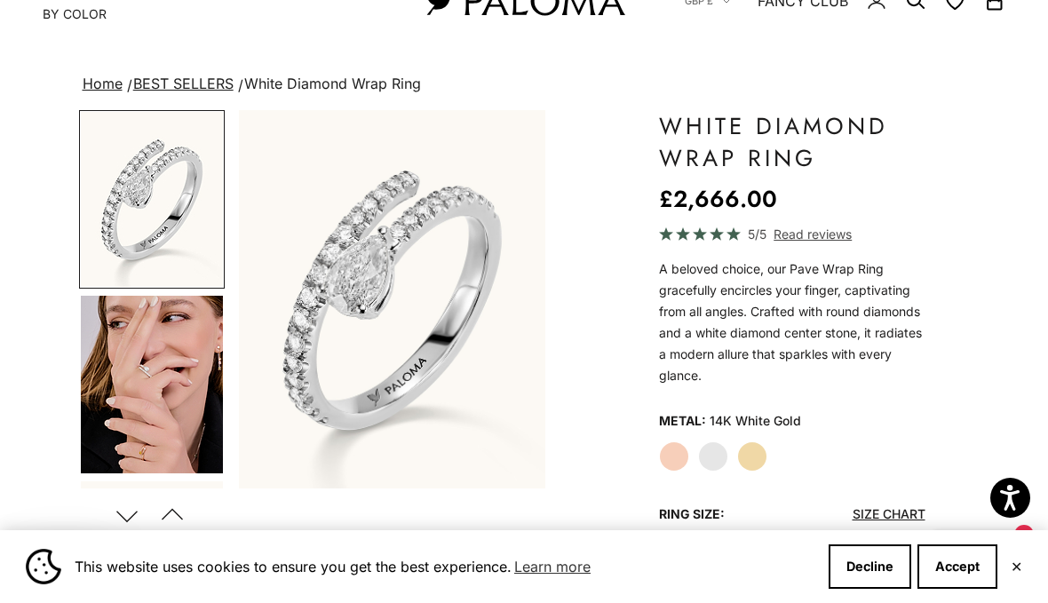
click at [756, 446] on label "Yellow Gold" at bounding box center [752, 456] width 30 height 30
